Goal: Information Seeking & Learning: Check status

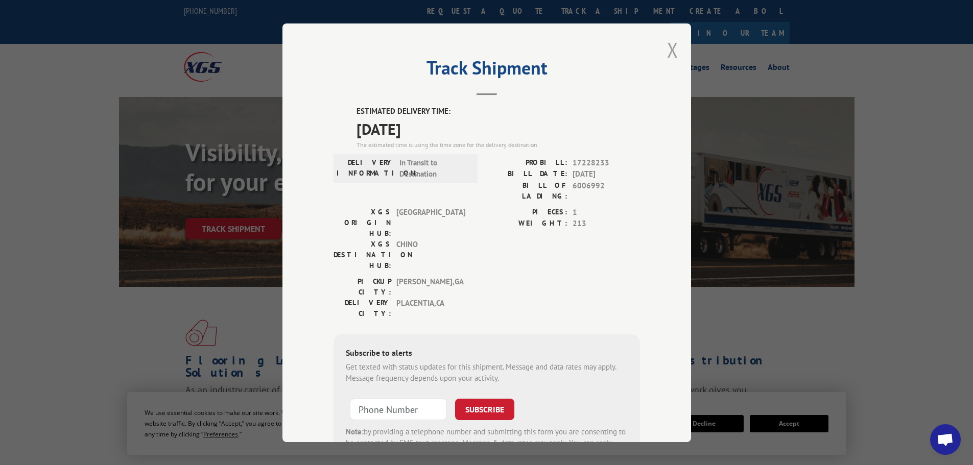
click at [670, 50] on button "Close modal" at bounding box center [672, 49] width 11 height 27
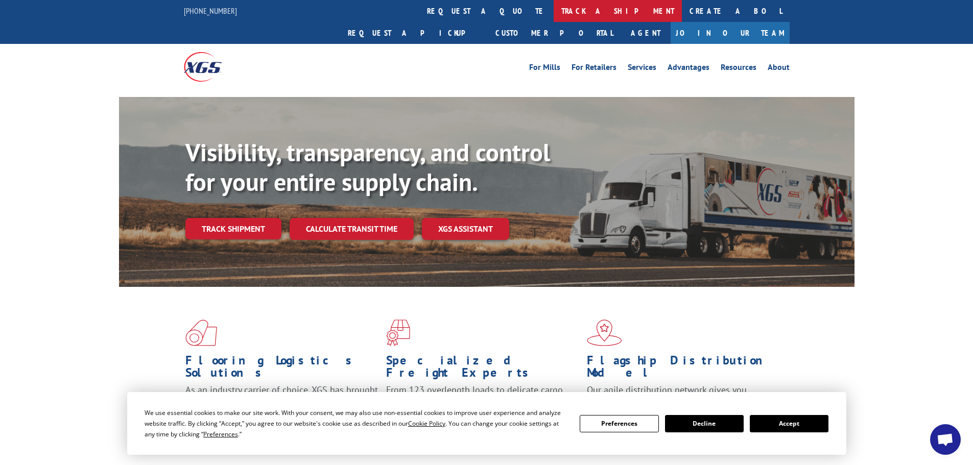
click at [554, 7] on link "track a shipment" at bounding box center [618, 11] width 128 height 22
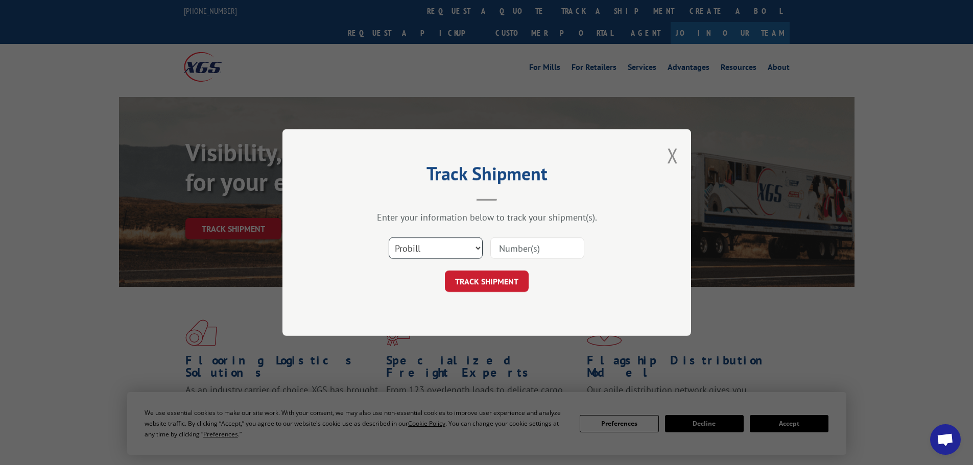
click at [398, 247] on select "Select category... Probill BOL PO" at bounding box center [436, 248] width 94 height 21
select select "bol"
click at [389, 238] on select "Select category... Probill BOL PO" at bounding box center [436, 248] width 94 height 21
click at [522, 248] on input at bounding box center [537, 248] width 94 height 21
paste input "5193922"
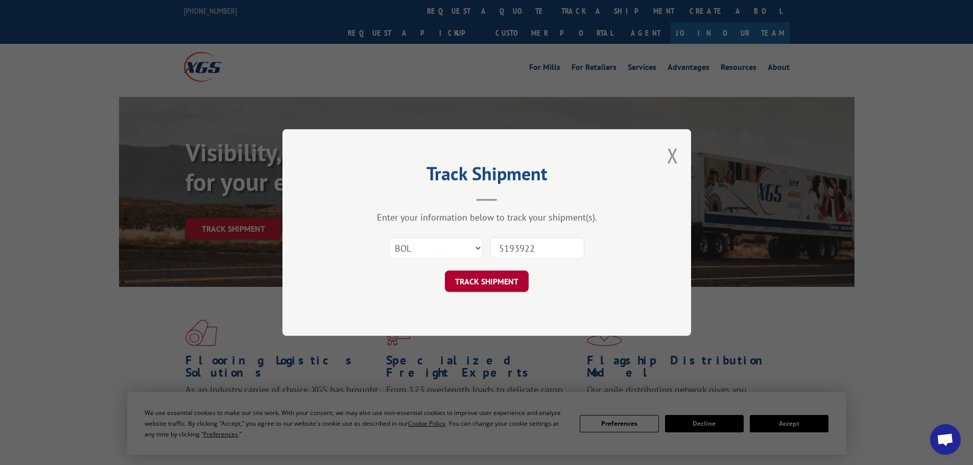
type input "5193922"
click at [502, 277] on button "TRACK SHIPMENT" at bounding box center [487, 281] width 84 height 21
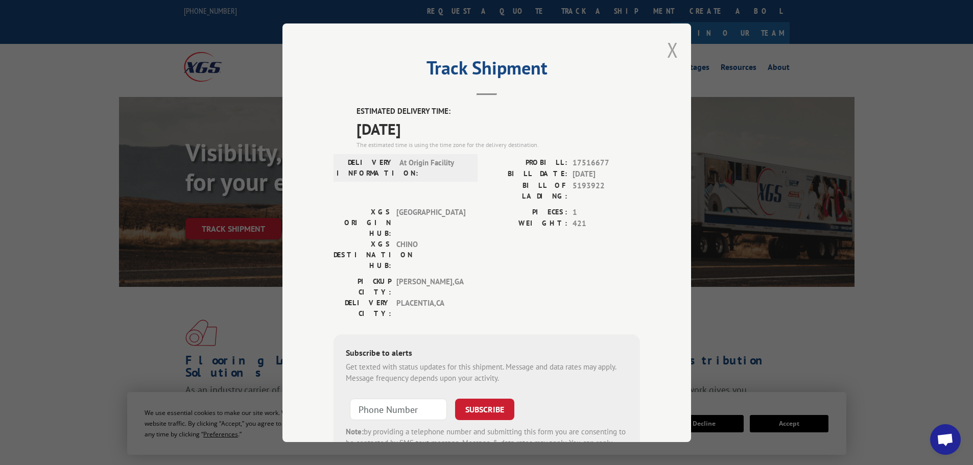
click at [667, 45] on button "Close modal" at bounding box center [672, 49] width 11 height 27
